Goal: Task Accomplishment & Management: Use online tool/utility

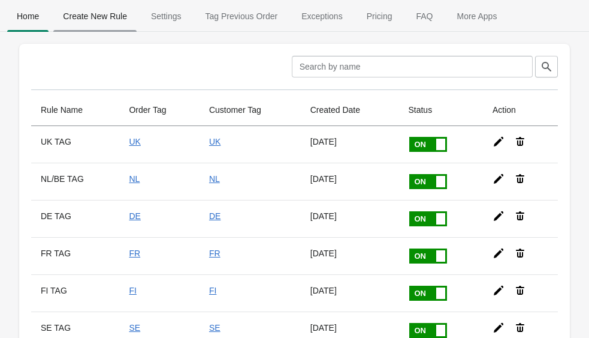
click at [112, 22] on span "Create New Rule" at bounding box center [94, 16] width 83 height 22
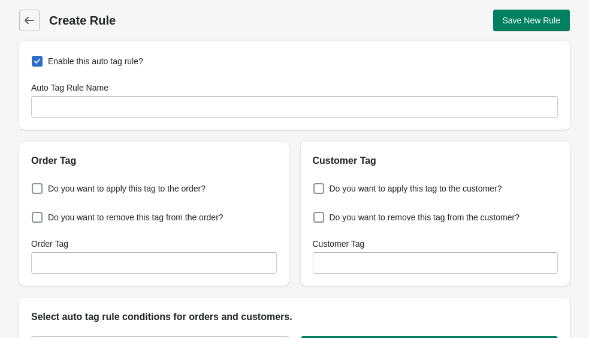
click at [109, 119] on div "Enable this auto tag rule? Auto Tag Rule Name" at bounding box center [294, 85] width 551 height 89
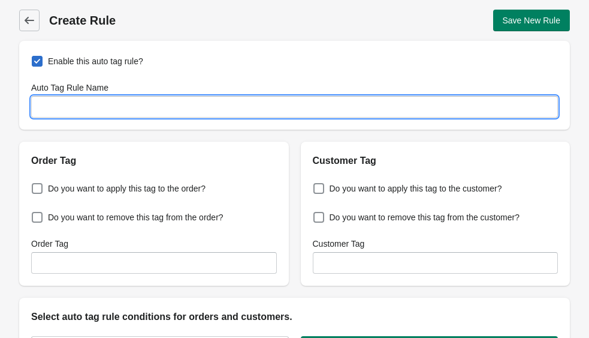
click at [109, 107] on input "Auto Tag Rule Name" at bounding box center [294, 107] width 527 height 22
type input "|"
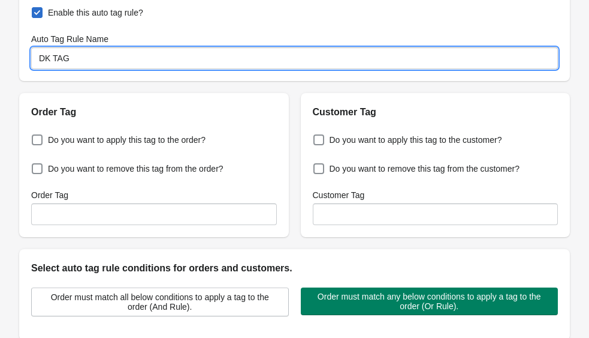
scroll to position [50, 0]
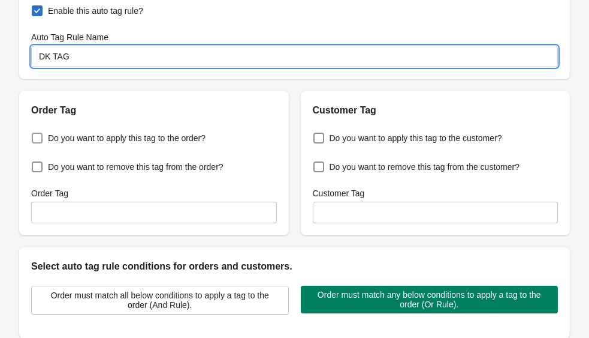
type input "DK TAG"
click at [128, 135] on span "Do you want to apply this tag to the order?" at bounding box center [127, 138] width 158 height 12
click at [35, 135] on input "Do you want to apply this tag to the order?" at bounding box center [34, 134] width 1 height 1
checkbox input "true"
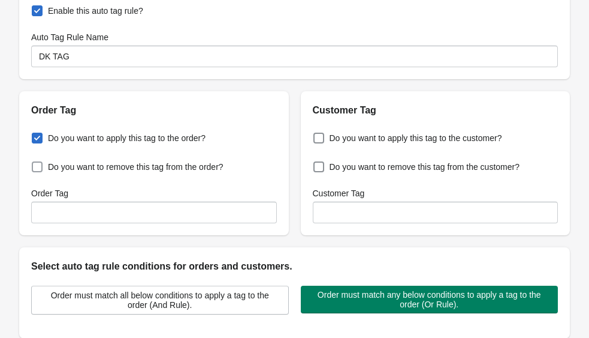
scroll to position [74, 0]
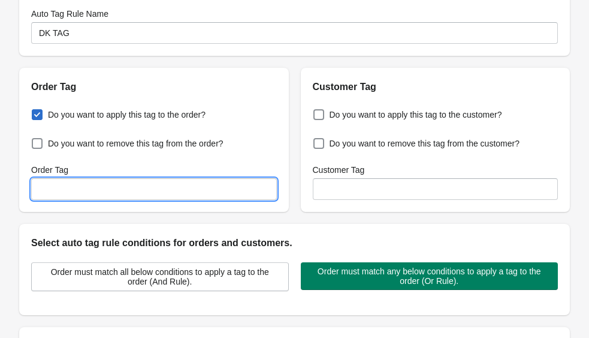
click at [171, 182] on input "Order Tag" at bounding box center [154, 189] width 246 height 22
type input "DK"
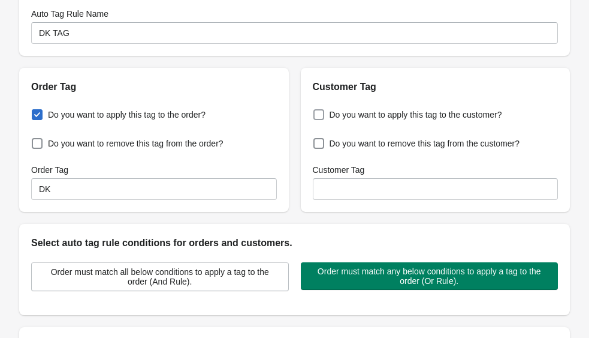
click at [414, 113] on span "Do you want to apply this tag to the customer?" at bounding box center [416, 115] width 173 height 12
click at [317, 112] on input "Do you want to apply this tag to the customer?" at bounding box center [316, 111] width 1 height 1
checkbox input "true"
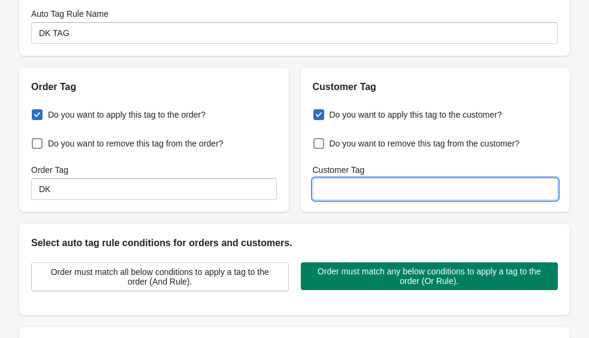
click at [377, 180] on input "Customer Tag" at bounding box center [436, 189] width 246 height 22
type input "DK"
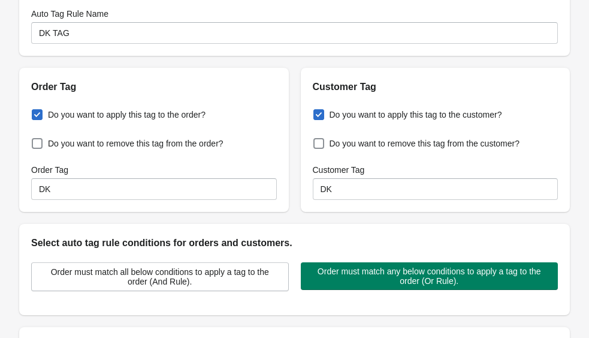
click at [299, 207] on div "Order Tag Do you want to apply this tag to the order? Do you want to remove thi…" at bounding box center [288, 134] width 563 height 153
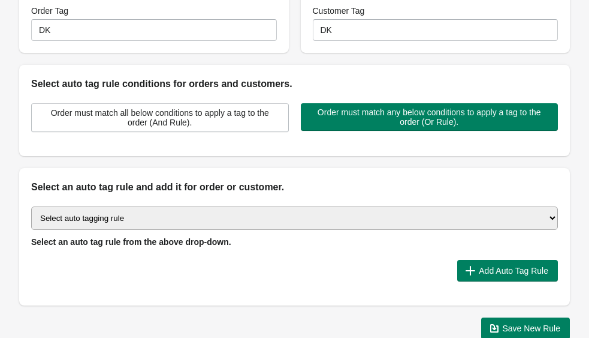
scroll to position [237, 0]
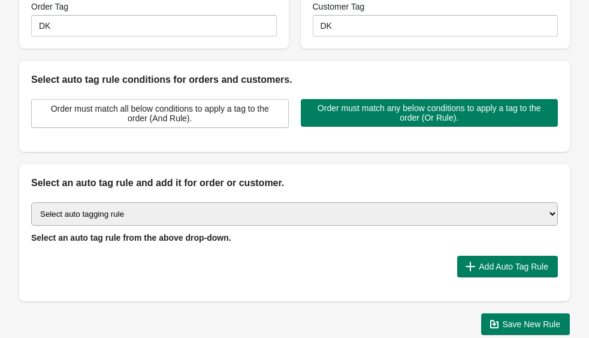
click at [177, 228] on div "Select auto tagging rule Tag by order amount Tag based on the order count (Volu…" at bounding box center [294, 222] width 527 height 41
click at [177, 218] on select "Select auto tagging rule Tag by order amount Tag based on the order count (Volu…" at bounding box center [294, 213] width 527 height 23
select select "16"
click at [31, 202] on select "Select auto tagging rule Tag by order amount Tag based on the order count (Volu…" at bounding box center [294, 213] width 527 height 23
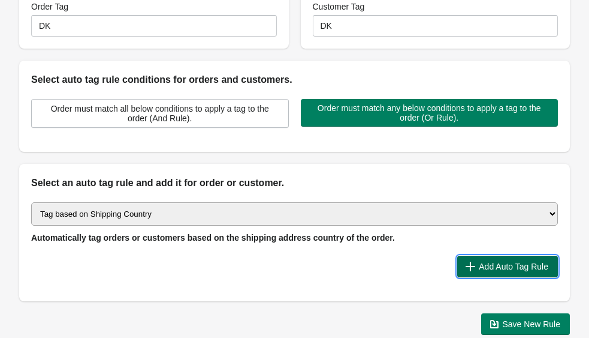
click at [493, 261] on span "Add Auto Tag Rule" at bounding box center [514, 266] width 70 height 10
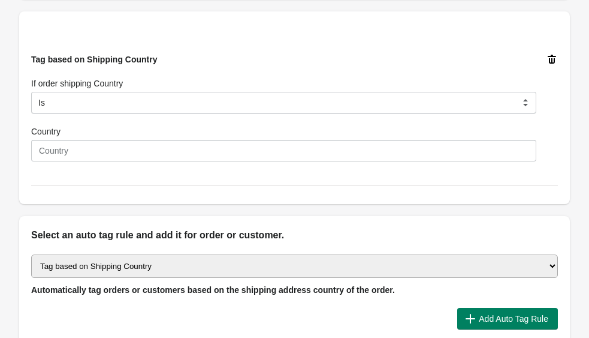
scroll to position [394, 0]
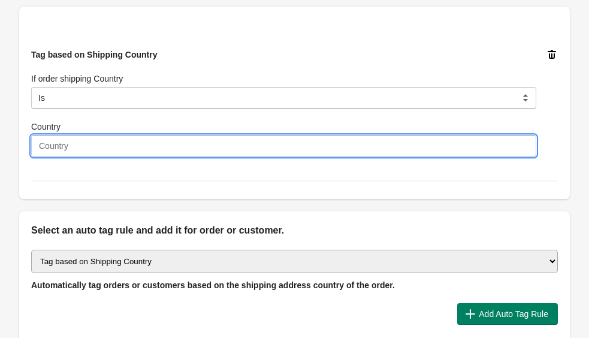
click at [136, 153] on input "Country" at bounding box center [283, 146] width 505 height 22
type input "[GEOGRAPHIC_DATA]"
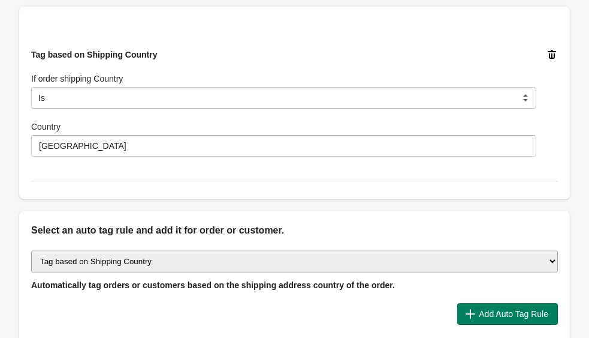
click at [164, 174] on div "Tag based on Shipping Country If order shipping Country Is Contain Is Not Start…" at bounding box center [294, 103] width 527 height 156
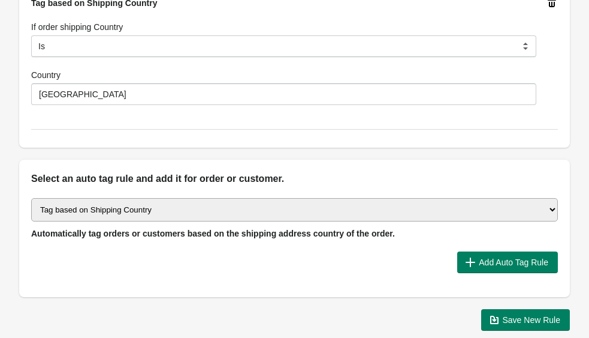
scroll to position [510, 0]
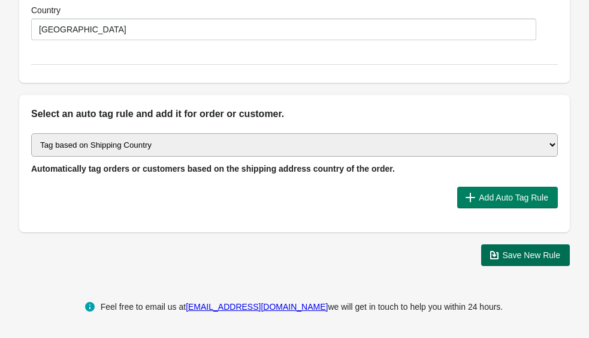
click at [514, 254] on span "Save New Rule" at bounding box center [532, 255] width 58 height 10
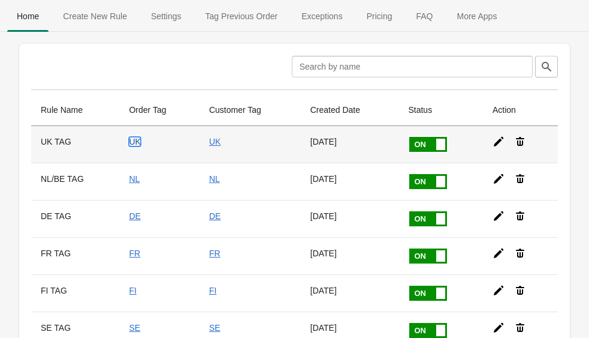
click at [132, 139] on link "UK" at bounding box center [134, 142] width 11 height 10
click at [501, 139] on icon at bounding box center [499, 142] width 12 height 12
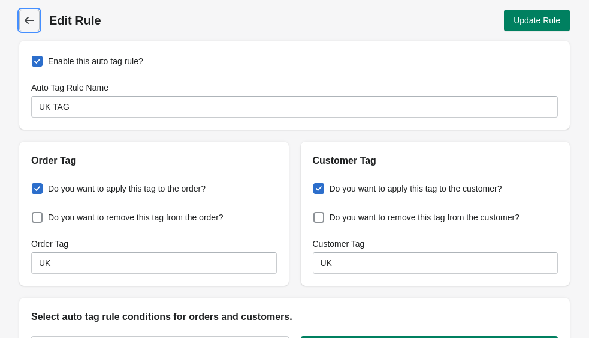
click at [30, 21] on icon at bounding box center [29, 20] width 12 height 12
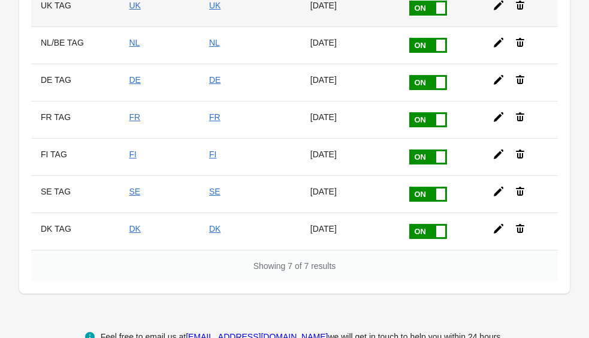
scroll to position [166, 0]
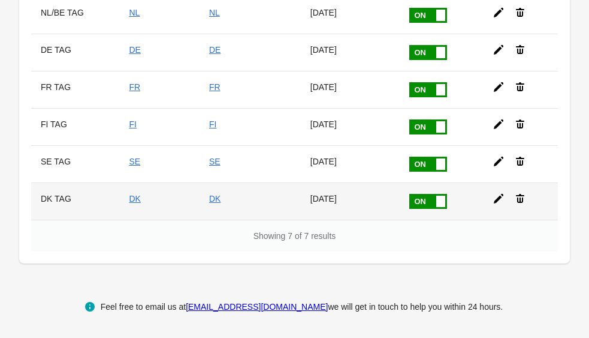
click at [496, 201] on icon at bounding box center [499, 199] width 10 height 10
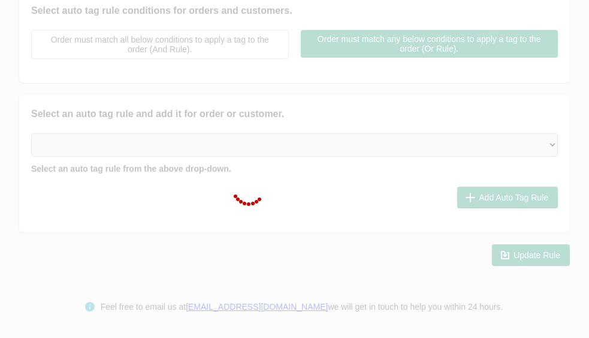
type input "DK TAG"
checkbox input "true"
type input "DK"
checkbox input "true"
type input "DK"
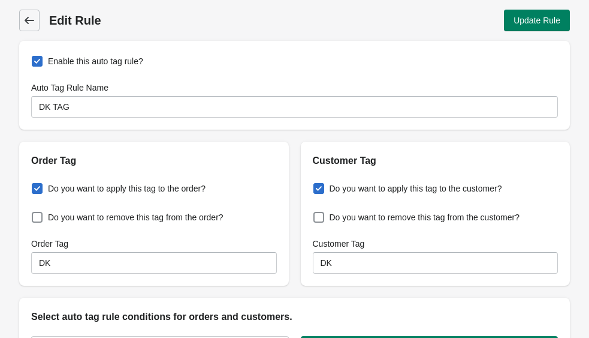
click at [36, 18] on span "Back" at bounding box center [29, 20] width 17 height 17
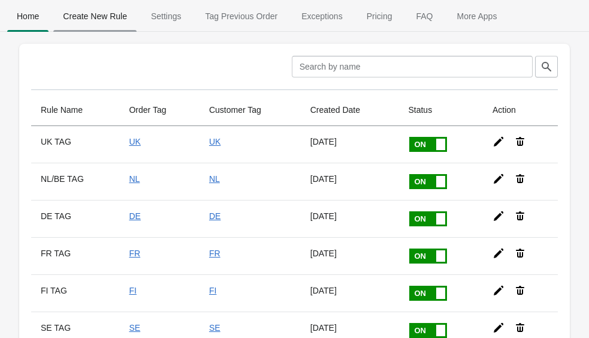
click at [113, 16] on span "Create New Rule" at bounding box center [94, 16] width 83 height 22
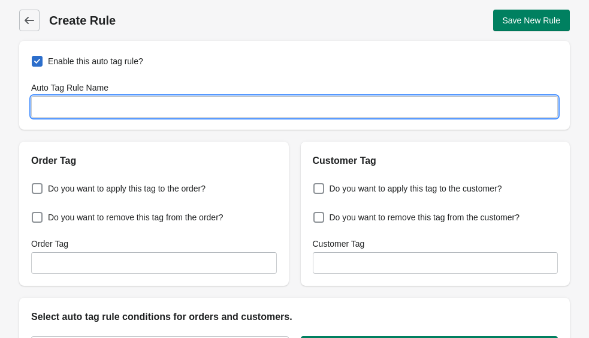
click at [140, 106] on input "Auto Tag Rule Name" at bounding box center [294, 107] width 527 height 22
type input "IT TAG"
click at [150, 195] on label "Do you want to apply this tag to the order?" at bounding box center [118, 188] width 174 height 17
click at [35, 185] on input "Do you want to apply this tag to the order?" at bounding box center [34, 185] width 1 height 1
checkbox input "true"
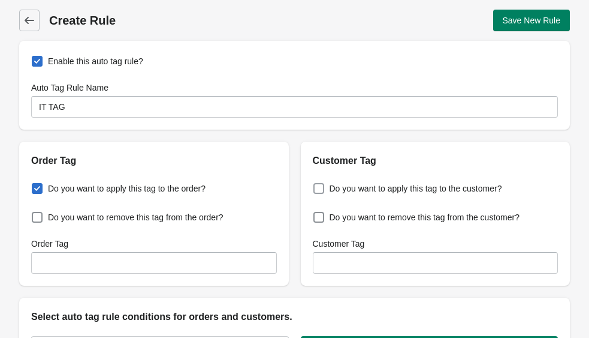
click at [362, 191] on span "Do you want to apply this tag to the customer?" at bounding box center [416, 188] width 173 height 12
click at [317, 185] on input "Do you want to apply this tag to the customer?" at bounding box center [316, 185] width 1 height 1
checkbox input "true"
click at [231, 250] on div "Order Tag" at bounding box center [154, 255] width 246 height 36
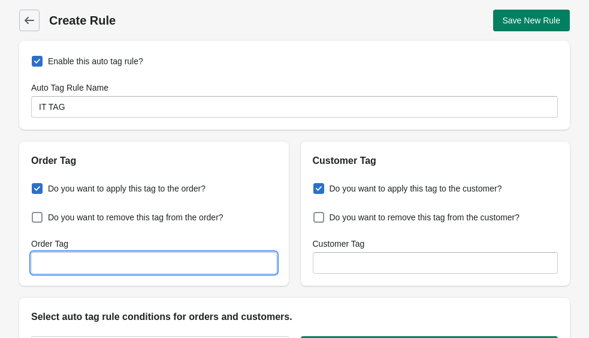
click at [228, 258] on input "Order Tag" at bounding box center [154, 263] width 246 height 22
type input "IT"
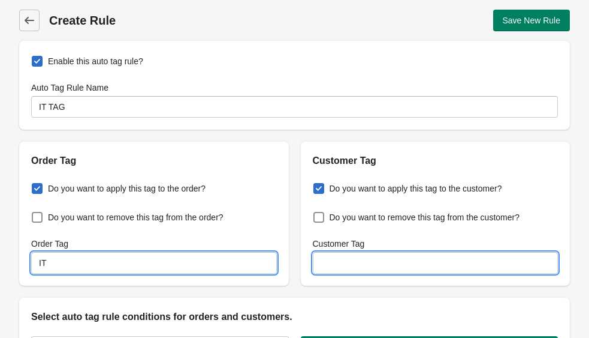
click at [396, 264] on input "Customer Tag" at bounding box center [436, 263] width 246 height 22
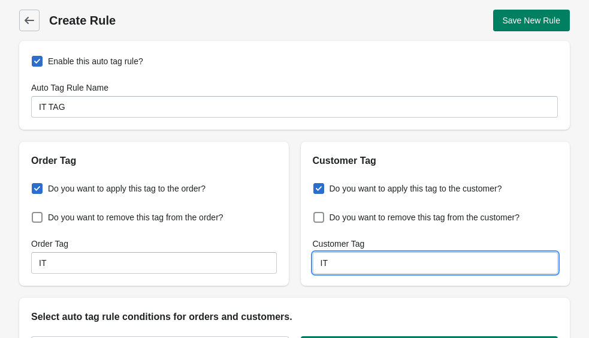
type input "IT"
click at [303, 248] on div "Do you want to apply this tag to the customer? Do you want to remove this tag f…" at bounding box center [436, 227] width 270 height 118
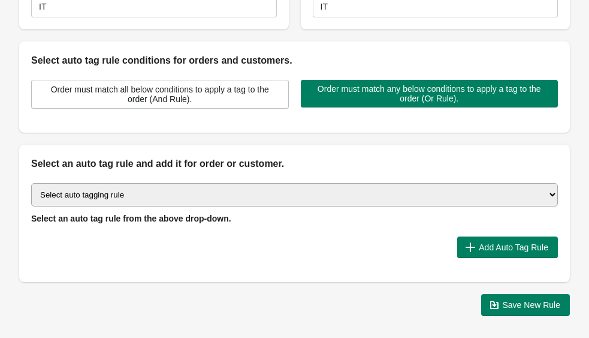
scroll to position [260, 0]
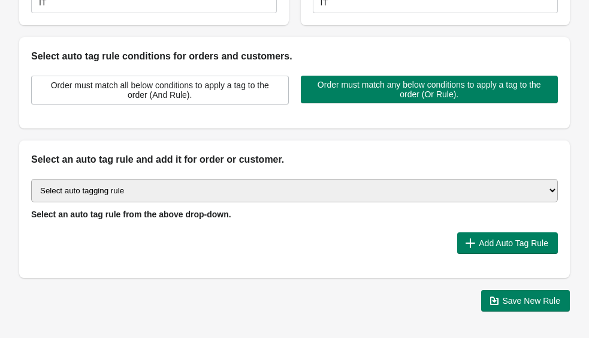
click at [281, 185] on select "Select auto tagging rule Tag by order amount Tag based on the order count (Volu…" at bounding box center [294, 190] width 527 height 23
select select "16"
click at [31, 179] on select "Select auto tagging rule Tag by order amount Tag based on the order count (Volu…" at bounding box center [294, 190] width 527 height 23
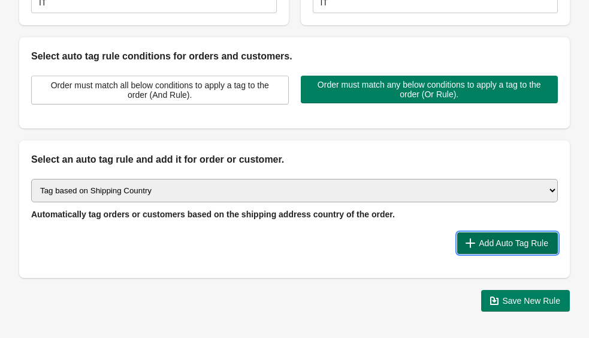
click at [468, 237] on icon "button" at bounding box center [471, 243] width 12 height 12
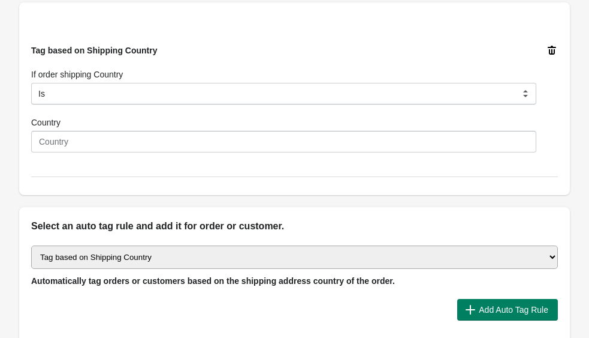
scroll to position [408, 0]
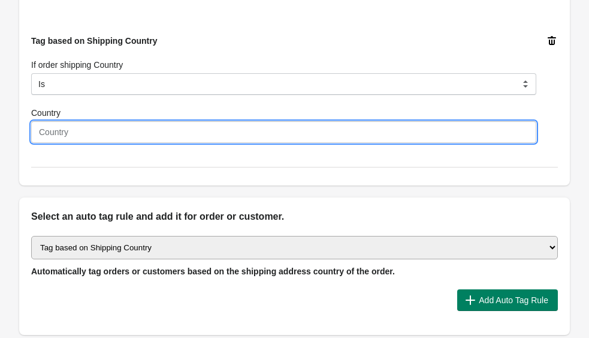
click at [116, 131] on input "Country" at bounding box center [283, 132] width 505 height 22
type input "[GEOGRAPHIC_DATA]"
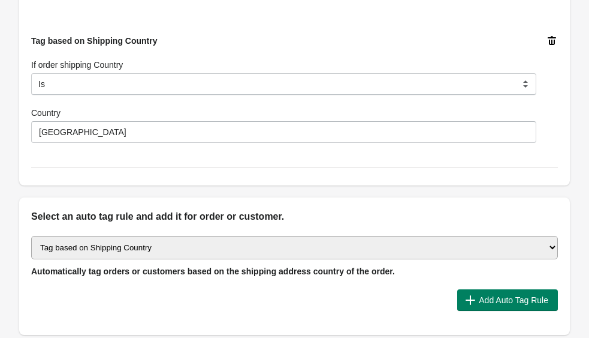
click at [165, 153] on div "Tag based on Shipping Country If order shipping Country Is Contain Is Not Start…" at bounding box center [294, 89] width 527 height 156
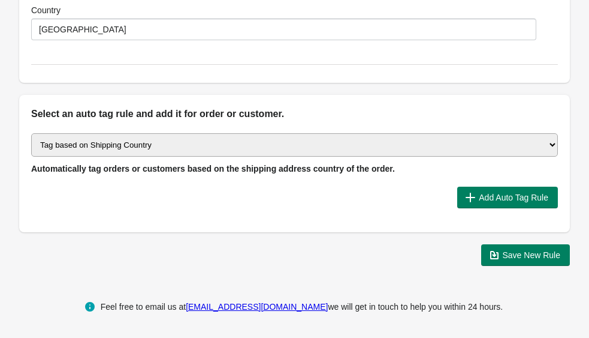
click at [509, 242] on div "Save New Rule" at bounding box center [290, 249] width 561 height 31
click at [509, 250] on span "Save New Rule" at bounding box center [532, 255] width 58 height 10
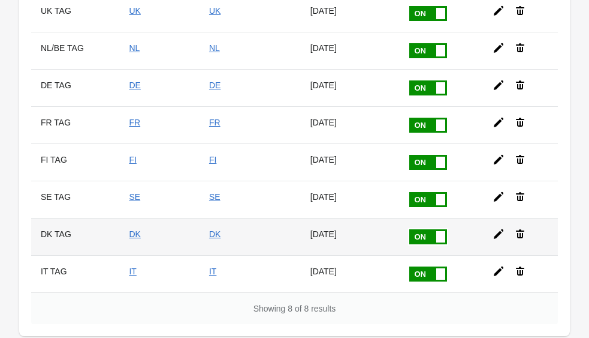
scroll to position [128, 0]
